Goal: Information Seeking & Learning: Learn about a topic

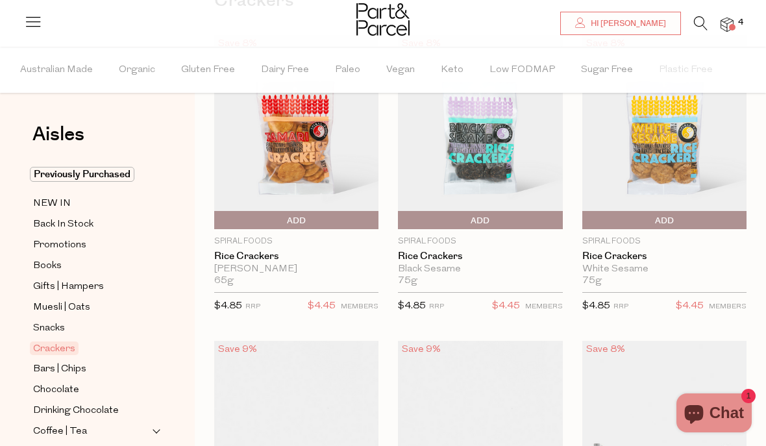
scroll to position [285, 0]
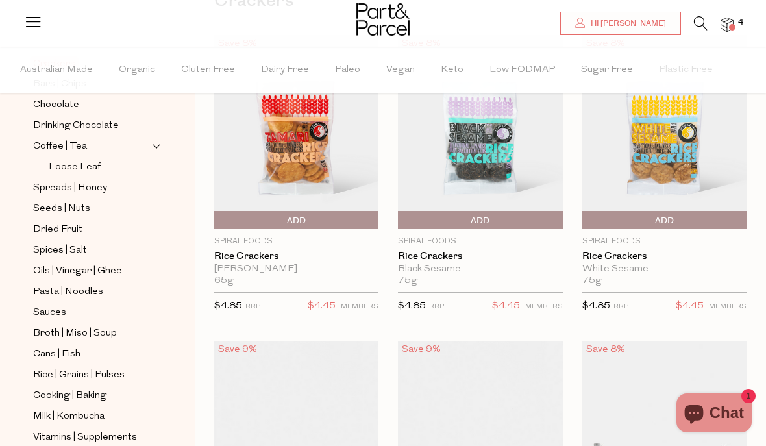
click at [97, 263] on span "Oils | Vinegar | Ghee" at bounding box center [77, 271] width 89 height 16
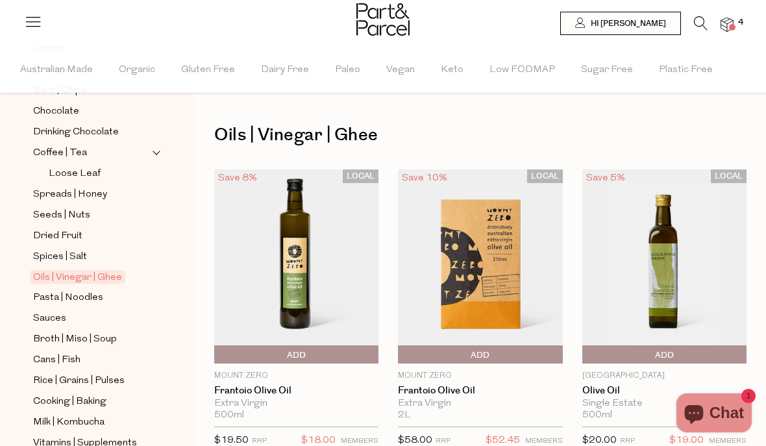
scroll to position [280, 0]
click at [110, 269] on span "Oils | Vinegar | Ghee" at bounding box center [77, 276] width 95 height 14
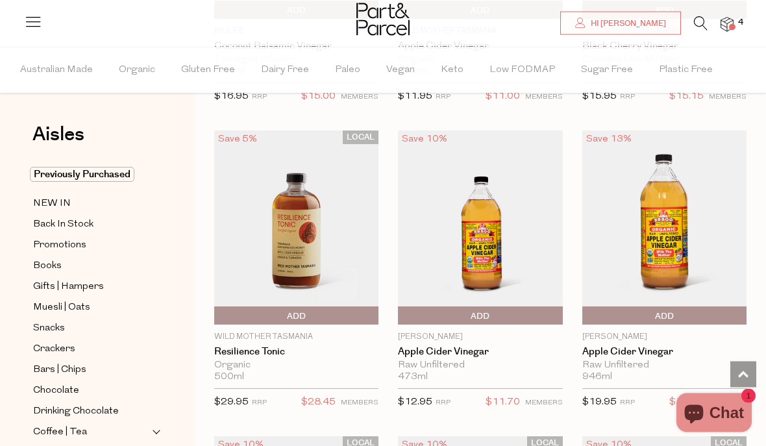
scroll to position [4011, 0]
click at [301, 252] on img at bounding box center [296, 227] width 164 height 194
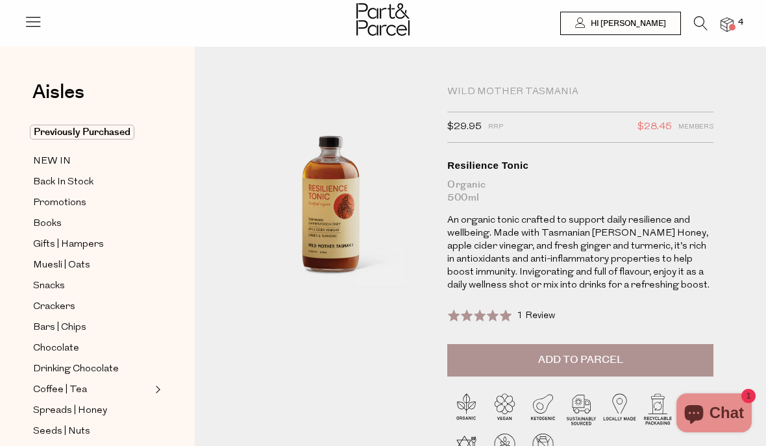
click at [38, 25] on icon at bounding box center [33, 21] width 18 height 18
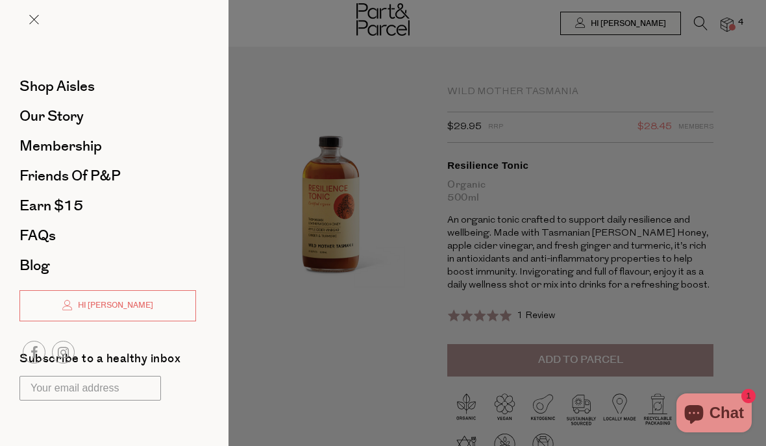
click at [309, 328] on div at bounding box center [383, 223] width 766 height 446
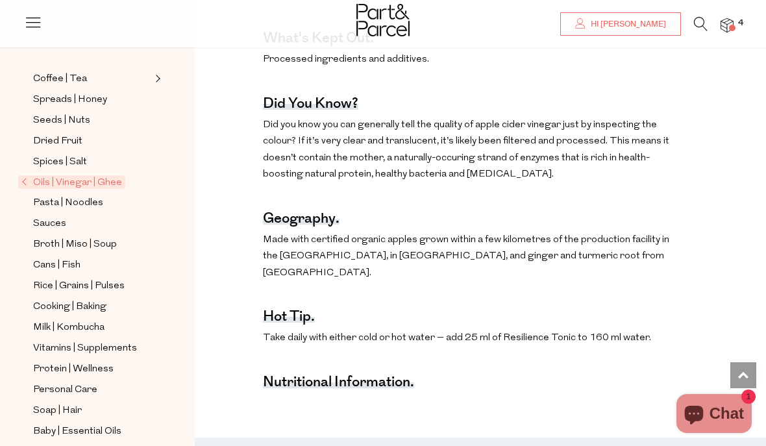
scroll to position [310, 0]
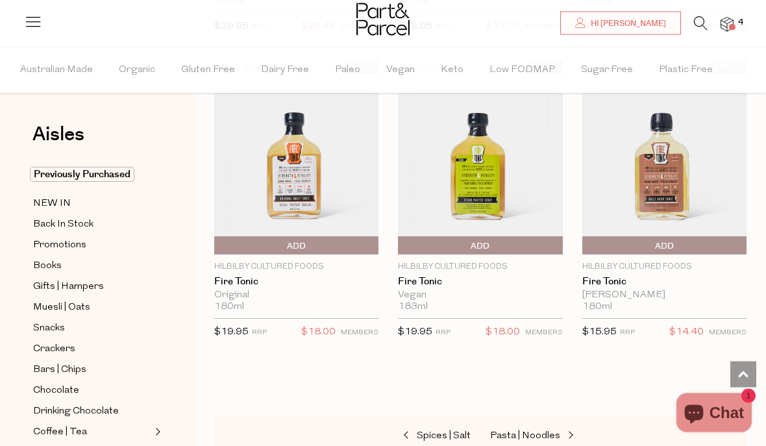
scroll to position [4347, 0]
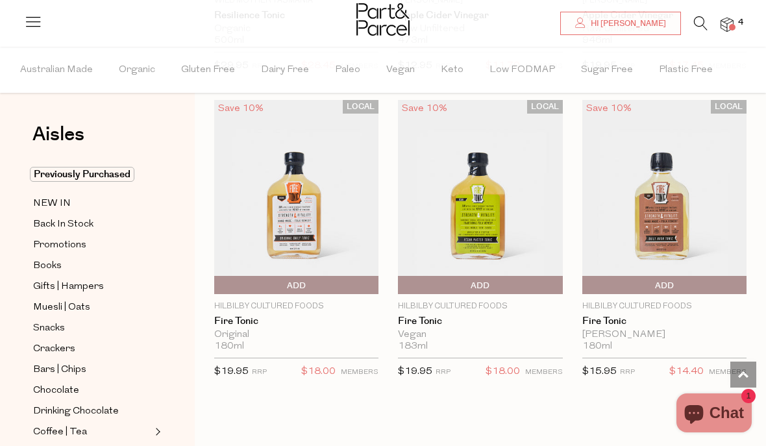
click at [300, 210] on img at bounding box center [296, 197] width 164 height 194
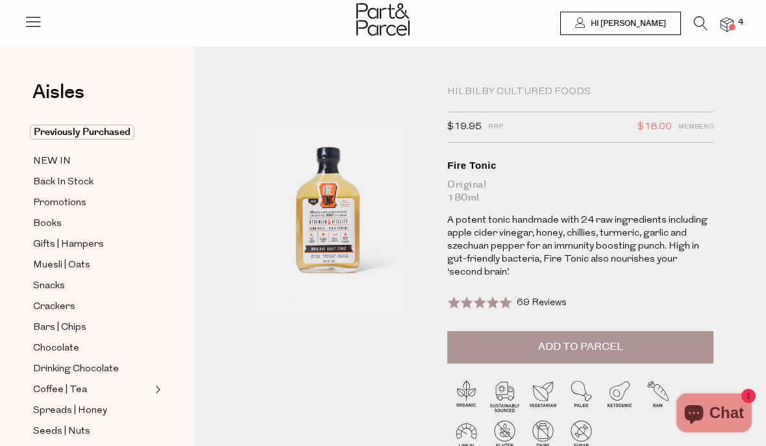
click at [483, 298] on span at bounding box center [479, 302] width 64 height 13
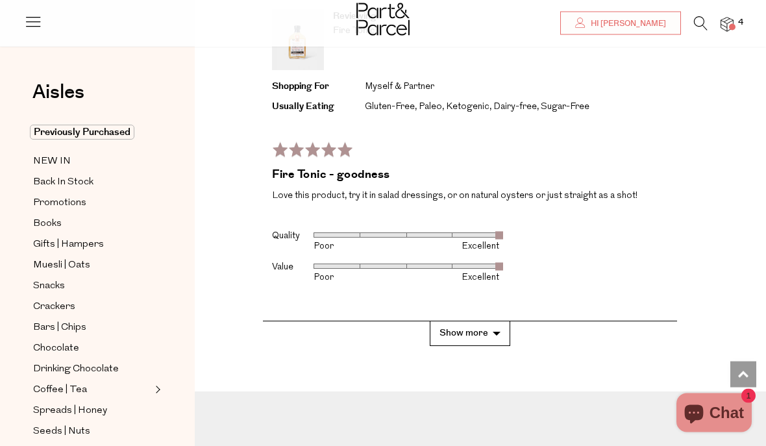
scroll to position [3266, 0]
click at [481, 321] on button "Show more" at bounding box center [470, 333] width 80 height 24
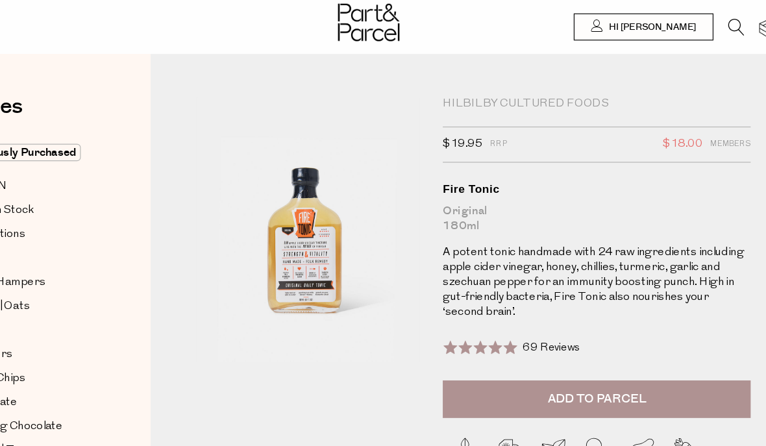
scroll to position [0, 0]
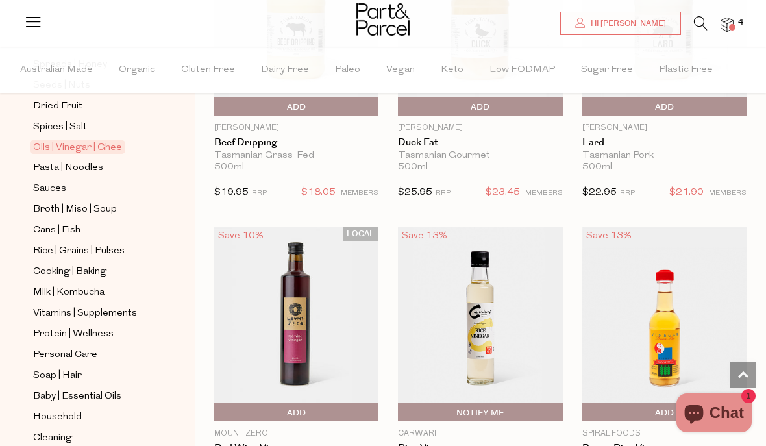
scroll to position [388, 0]
click at [99, 326] on span "Protein | Wellness" at bounding box center [73, 334] width 80 height 16
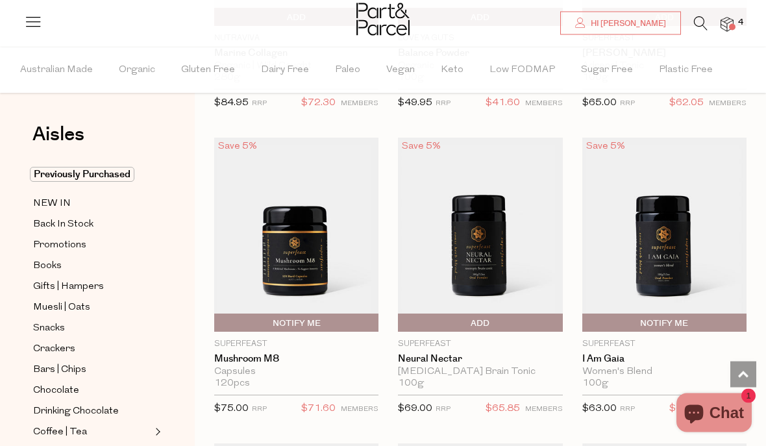
scroll to position [2782, 0]
click at [438, 370] on div "Nootropic Brain Tonic" at bounding box center [480, 372] width 164 height 12
click at [480, 247] on img at bounding box center [480, 235] width 164 height 194
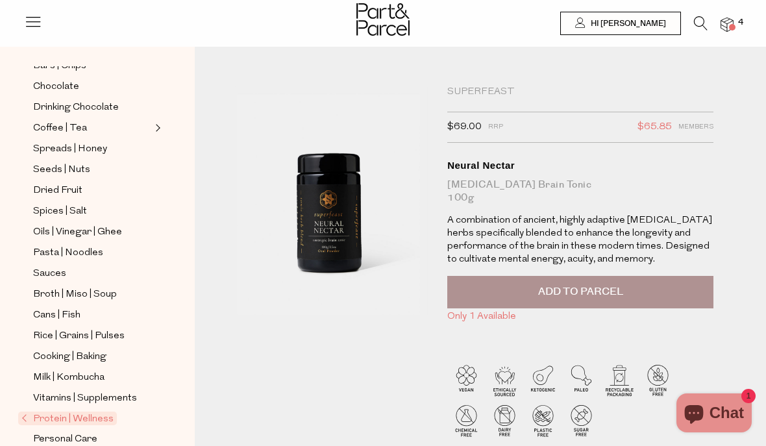
scroll to position [269, 0]
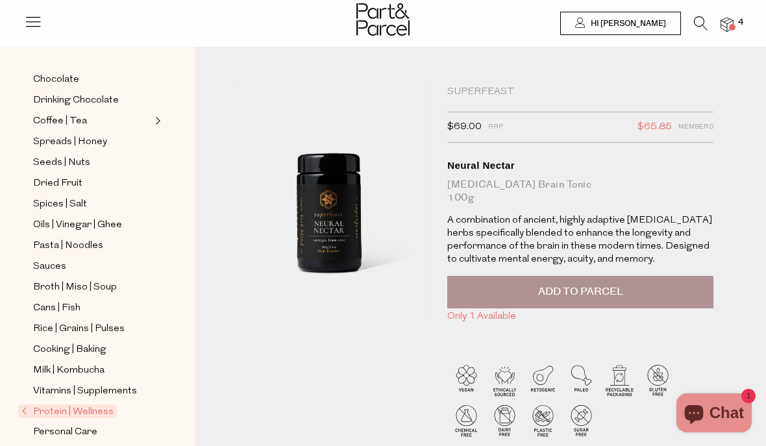
click at [88, 113] on link "Coffee | Tea" at bounding box center [92, 121] width 118 height 16
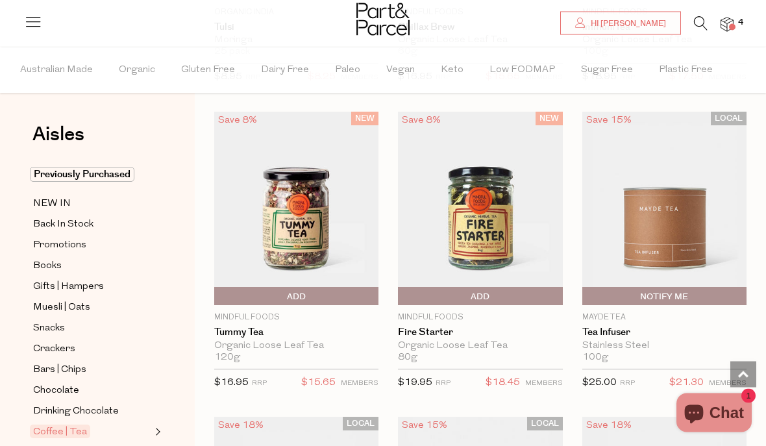
scroll to position [3419, 0]
click at [436, 330] on link "Fire Starter" at bounding box center [480, 332] width 164 height 12
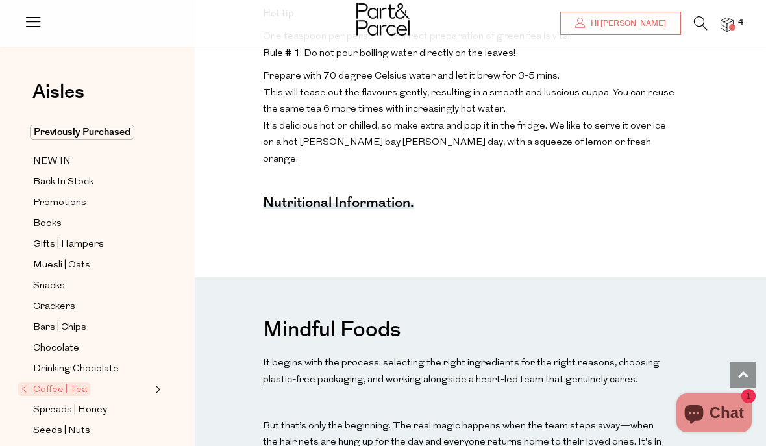
scroll to position [1008, 0]
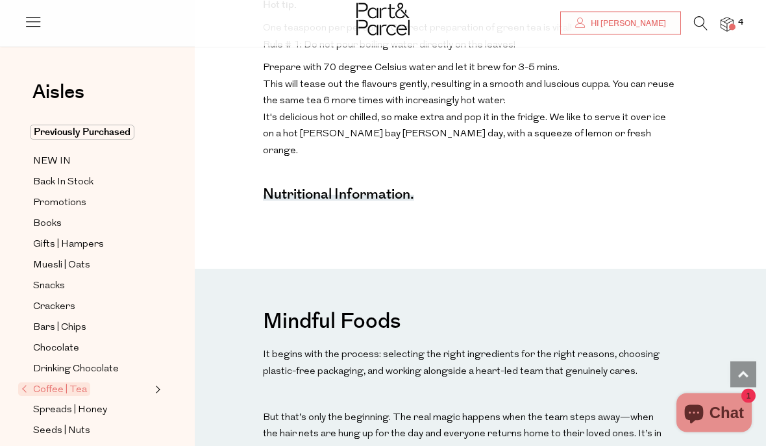
click at [374, 192] on h3 "Nutritional Information." at bounding box center [338, 196] width 151 height 9
click at [331, 410] on p "But that’s only the beginning. The real magic happens when the team steps away—…" at bounding box center [466, 435] width 406 height 50
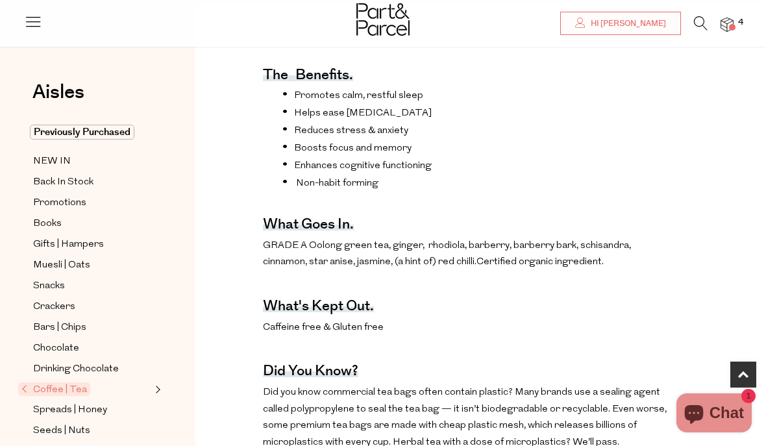
scroll to position [476, 0]
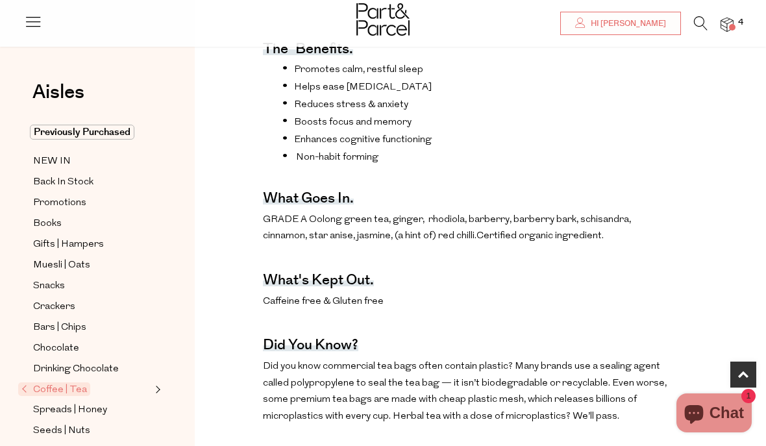
click at [468, 383] on span "Did you know commercial tea bags often contain plastic? Many brands use a seali…" at bounding box center [465, 391] width 404 height 60
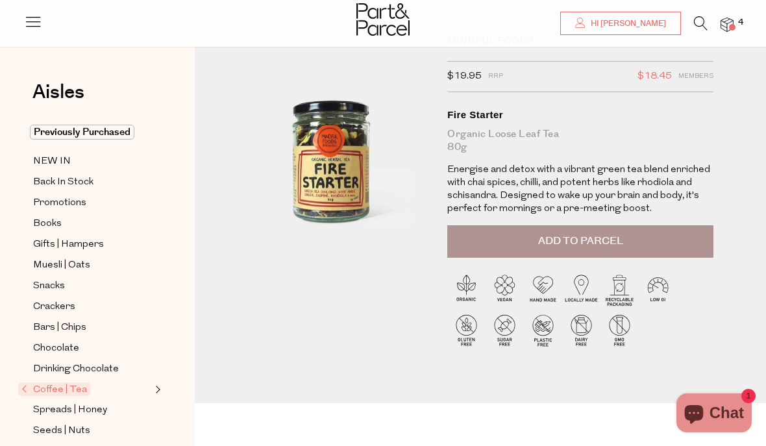
scroll to position [50, 0]
click at [573, 239] on span "Add to Parcel" at bounding box center [580, 241] width 85 height 15
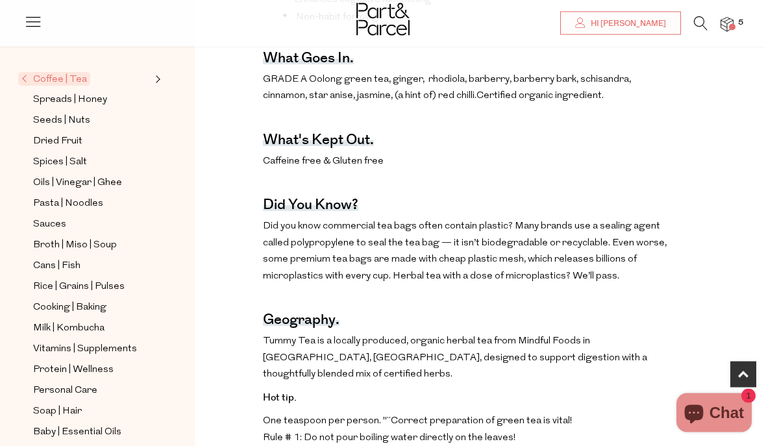
scroll to position [626, 0]
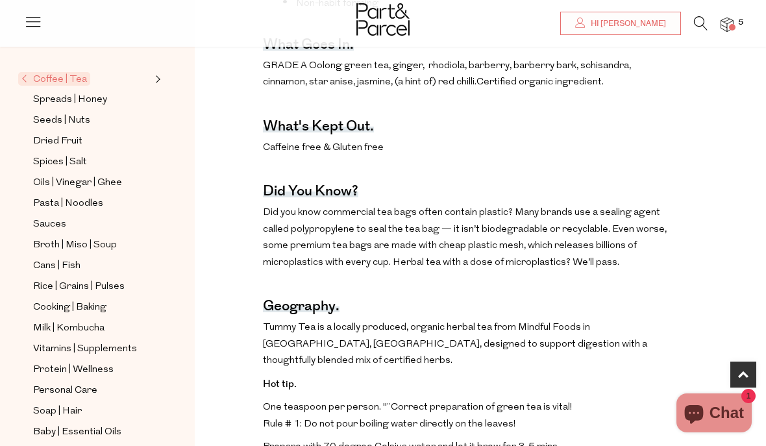
click at [470, 336] on p "Tummy Tea is a locally produced, organic herbal tea from Mindful Foods in North…" at bounding box center [470, 344] width 414 height 50
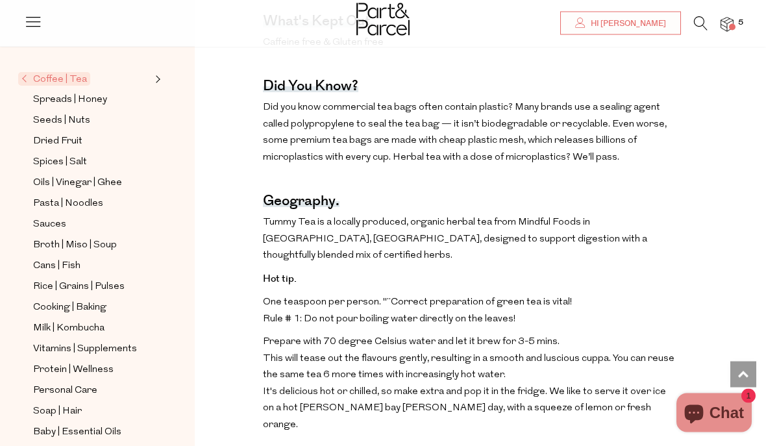
scroll to position [732, 0]
click at [727, 29] on img at bounding box center [726, 25] width 13 height 15
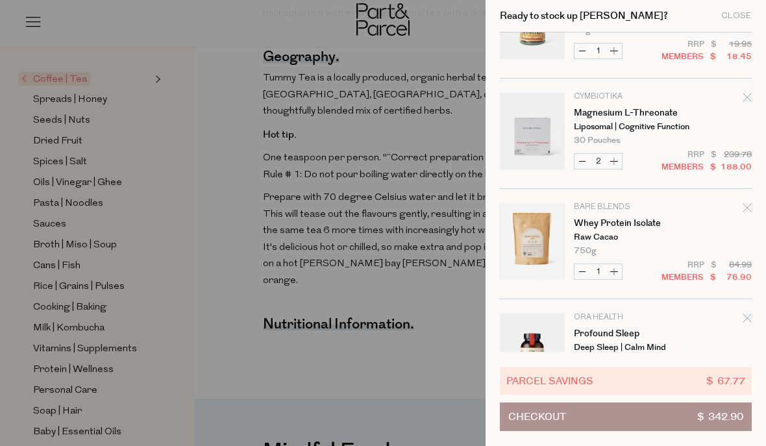
scroll to position [64, 0]
click at [736, 12] on div "Close" at bounding box center [736, 16] width 30 height 8
